Goal: Transaction & Acquisition: Purchase product/service

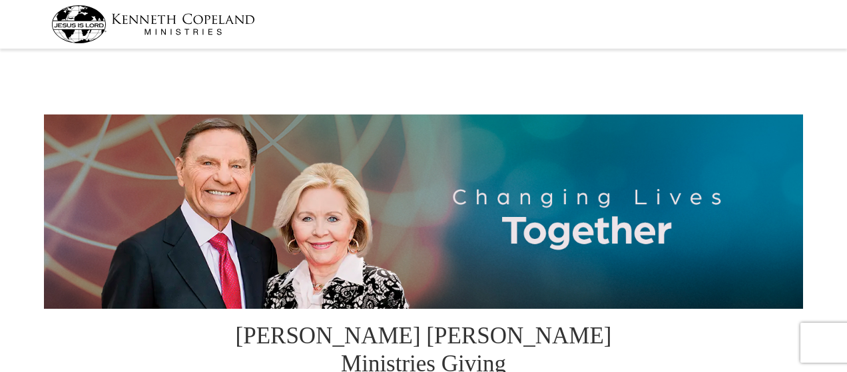
select select "AL"
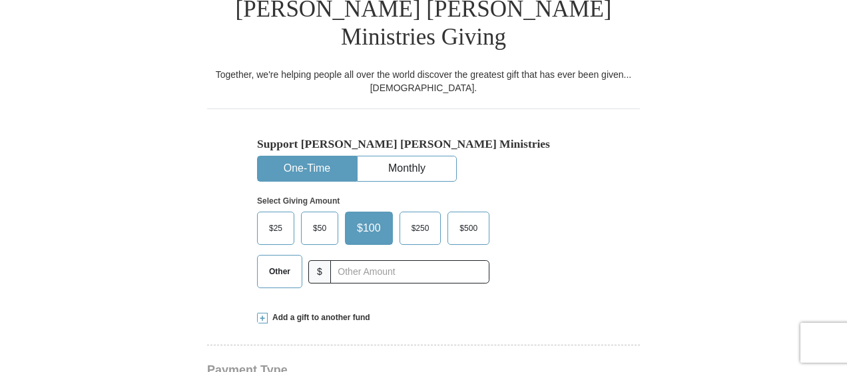
scroll to position [335, 0]
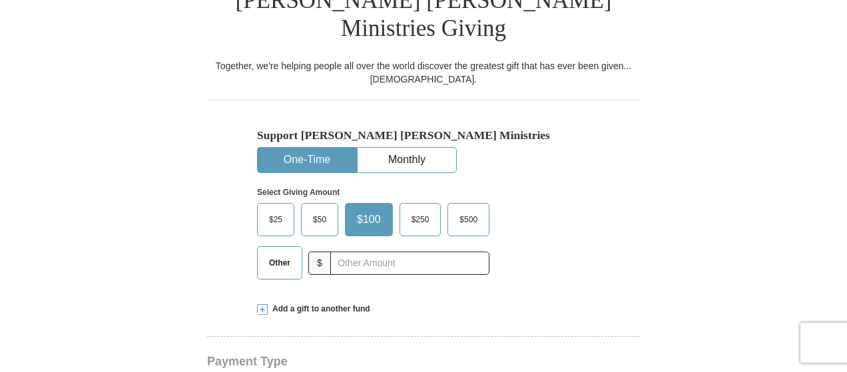
click at [272, 210] on span "$25" at bounding box center [275, 220] width 27 height 20
click at [0, 0] on input "$25" at bounding box center [0, 0] width 0 height 0
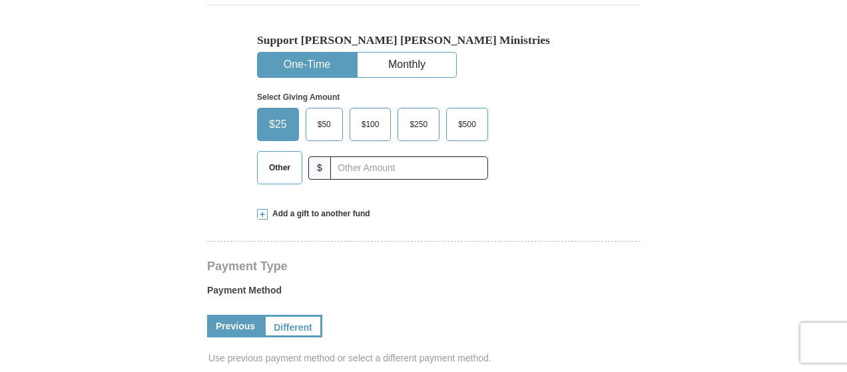
scroll to position [433, 0]
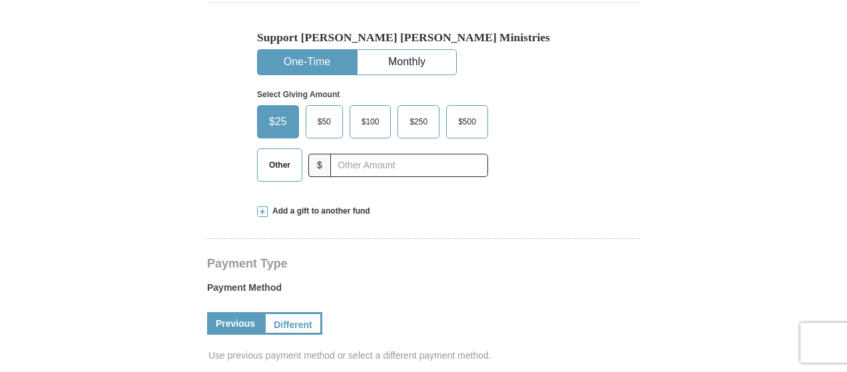
click at [289, 155] on span "Other" at bounding box center [279, 165] width 35 height 20
click at [0, 0] on input "Other" at bounding box center [0, 0] width 0 height 0
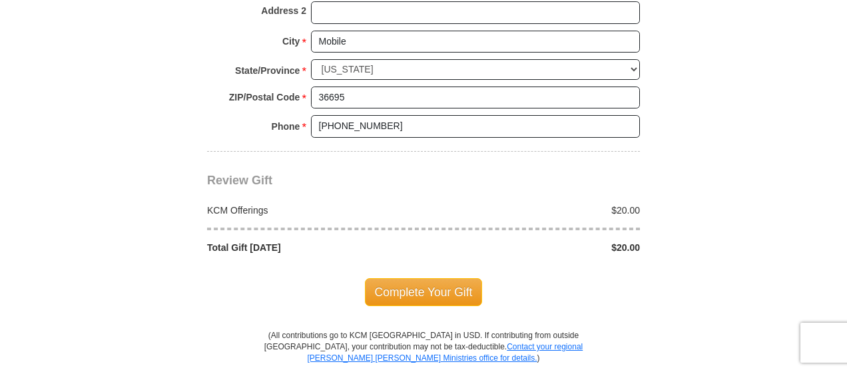
scroll to position [1152, 0]
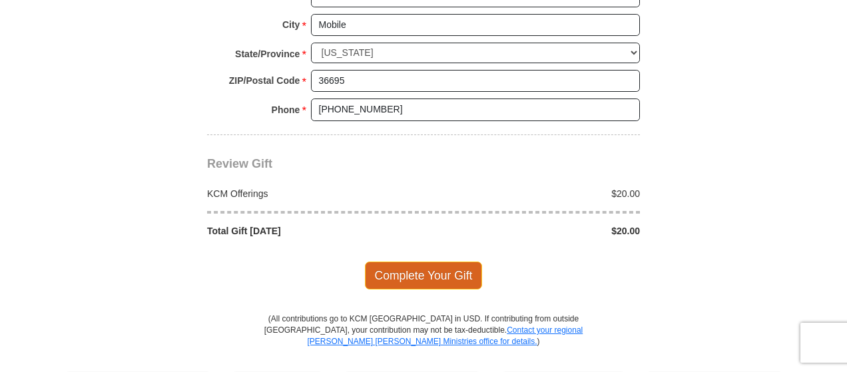
type input "20.00"
click at [459, 262] on span "Complete Your Gift" at bounding box center [424, 276] width 118 height 28
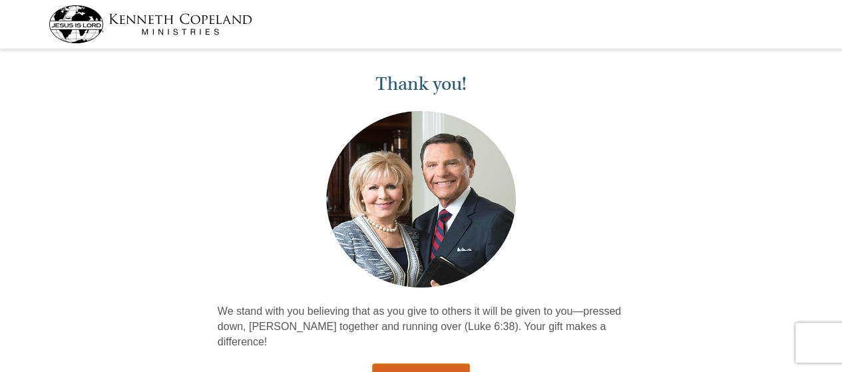
click at [401, 363] on link "Return to Homepage" at bounding box center [421, 376] width 99 height 26
